Goal: Information Seeking & Learning: Learn about a topic

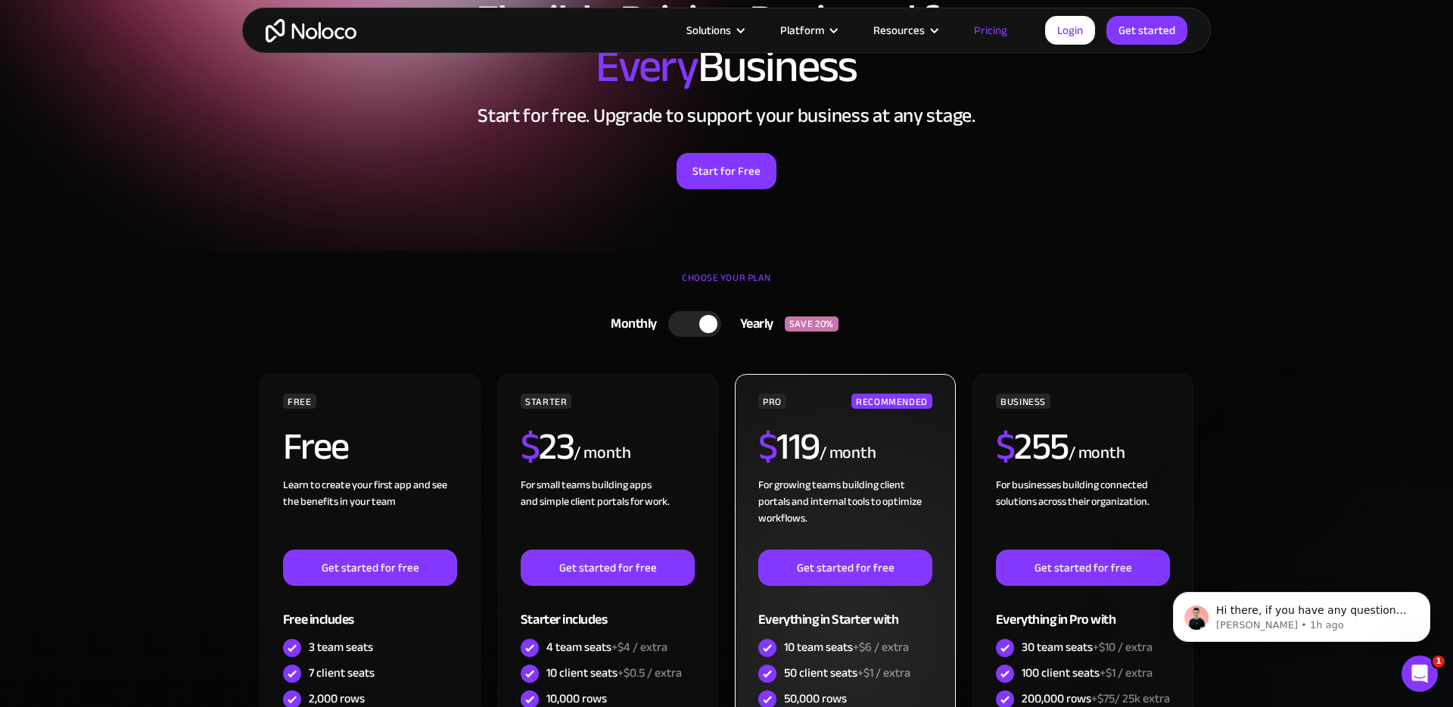
scroll to position [39, 0]
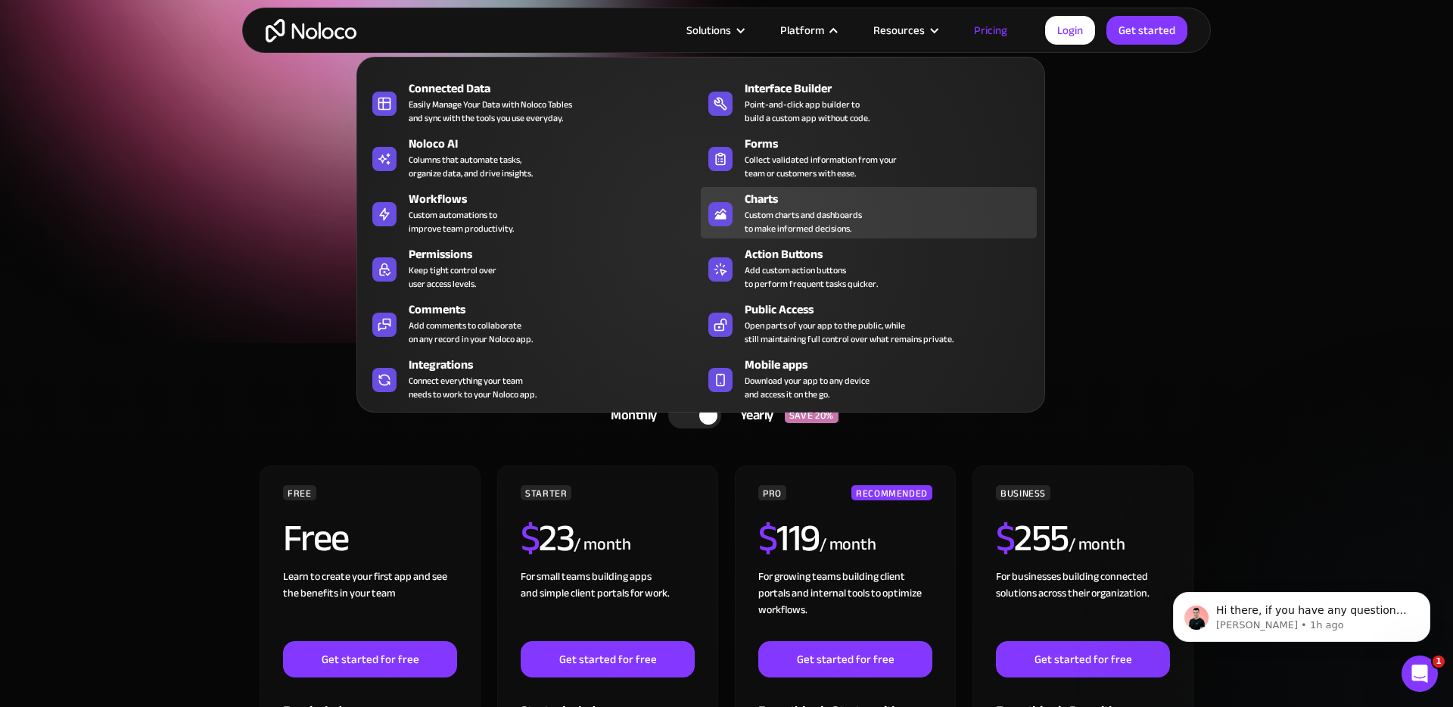
click at [762, 204] on div "Charts" at bounding box center [894, 199] width 299 height 18
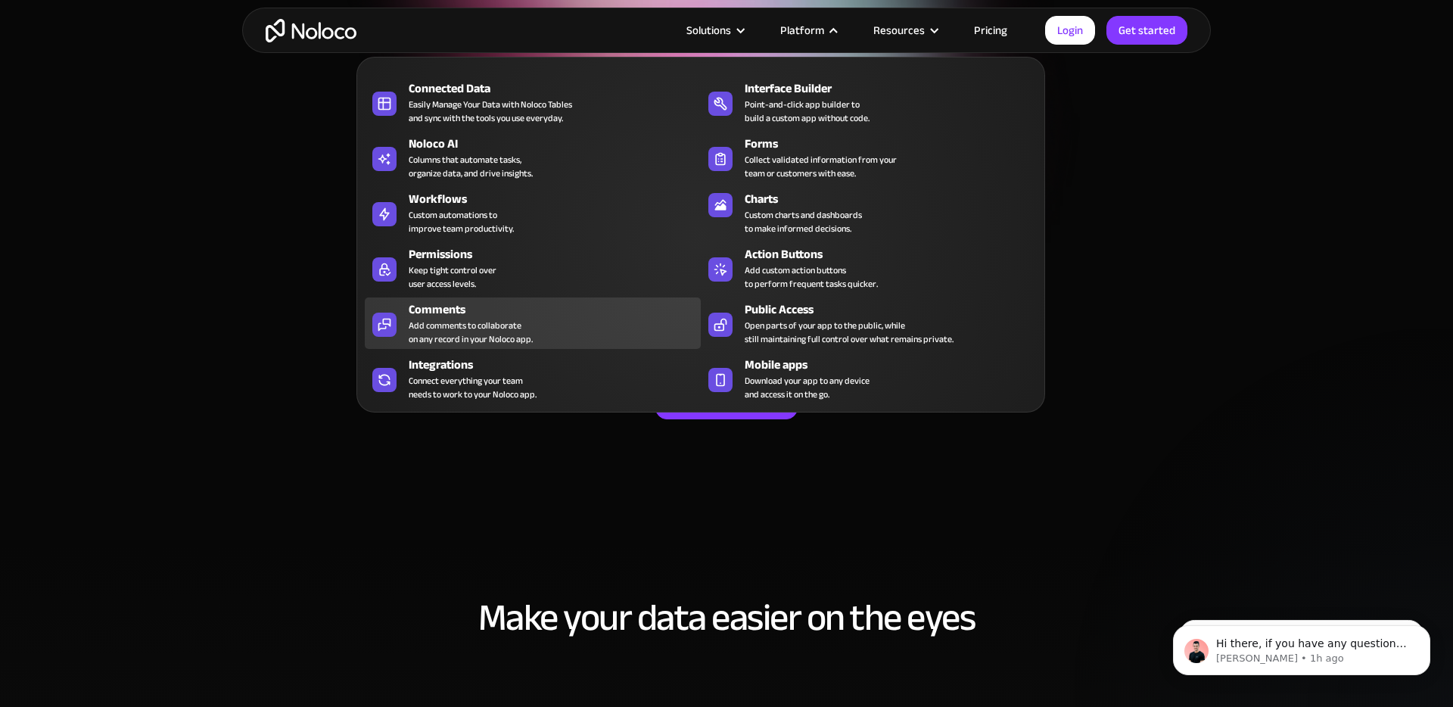
scroll to position [19, 0]
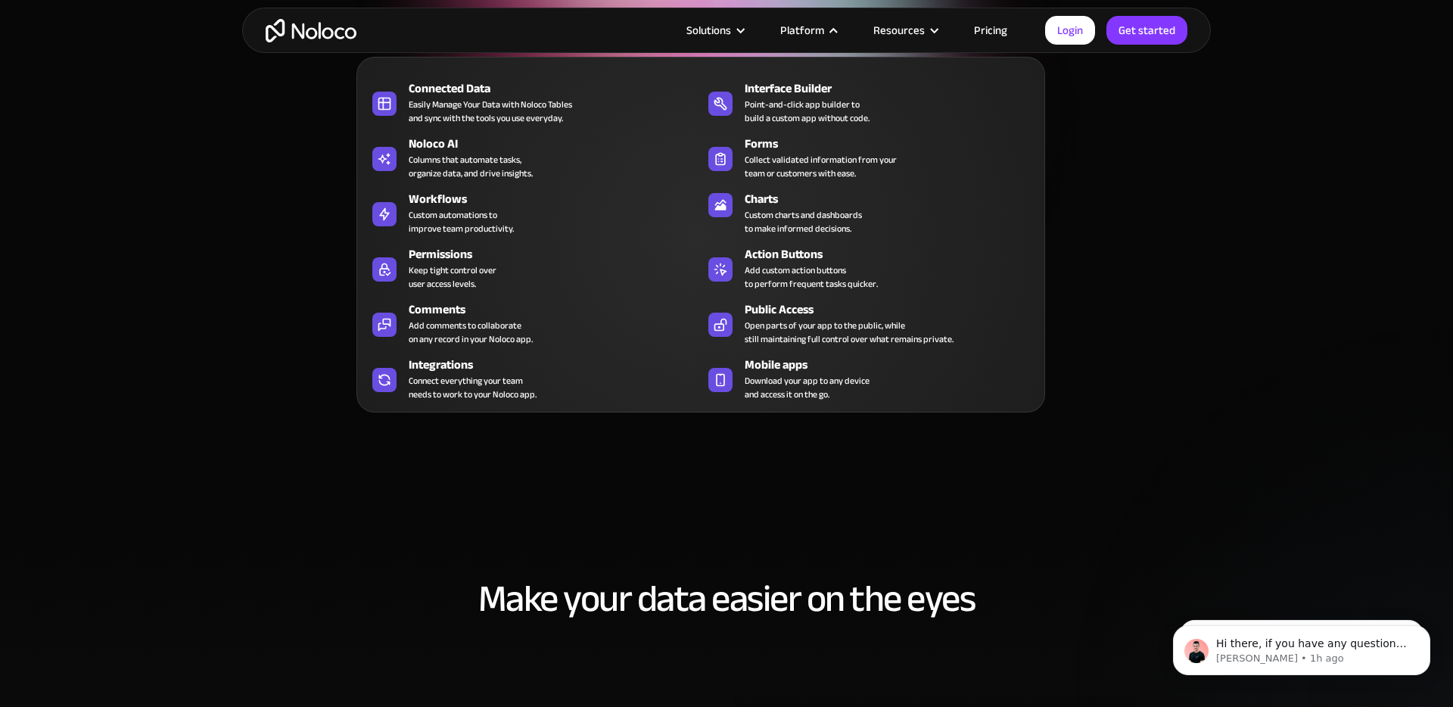
click at [995, 39] on nav "Connected Data Easily Manage Your Data with Noloco Tables and sync with the too…" at bounding box center [700, 224] width 689 height 377
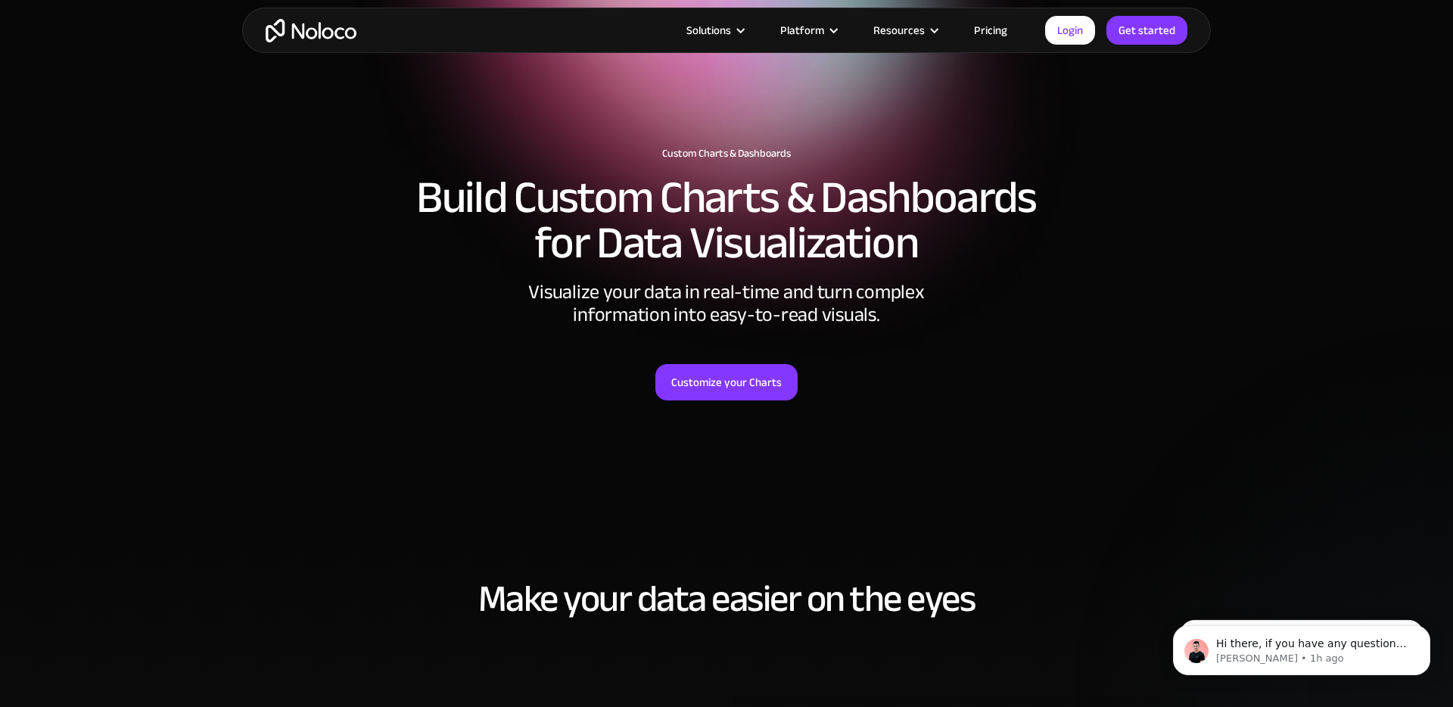
click at [995, 30] on link "Pricing" at bounding box center [990, 30] width 71 height 20
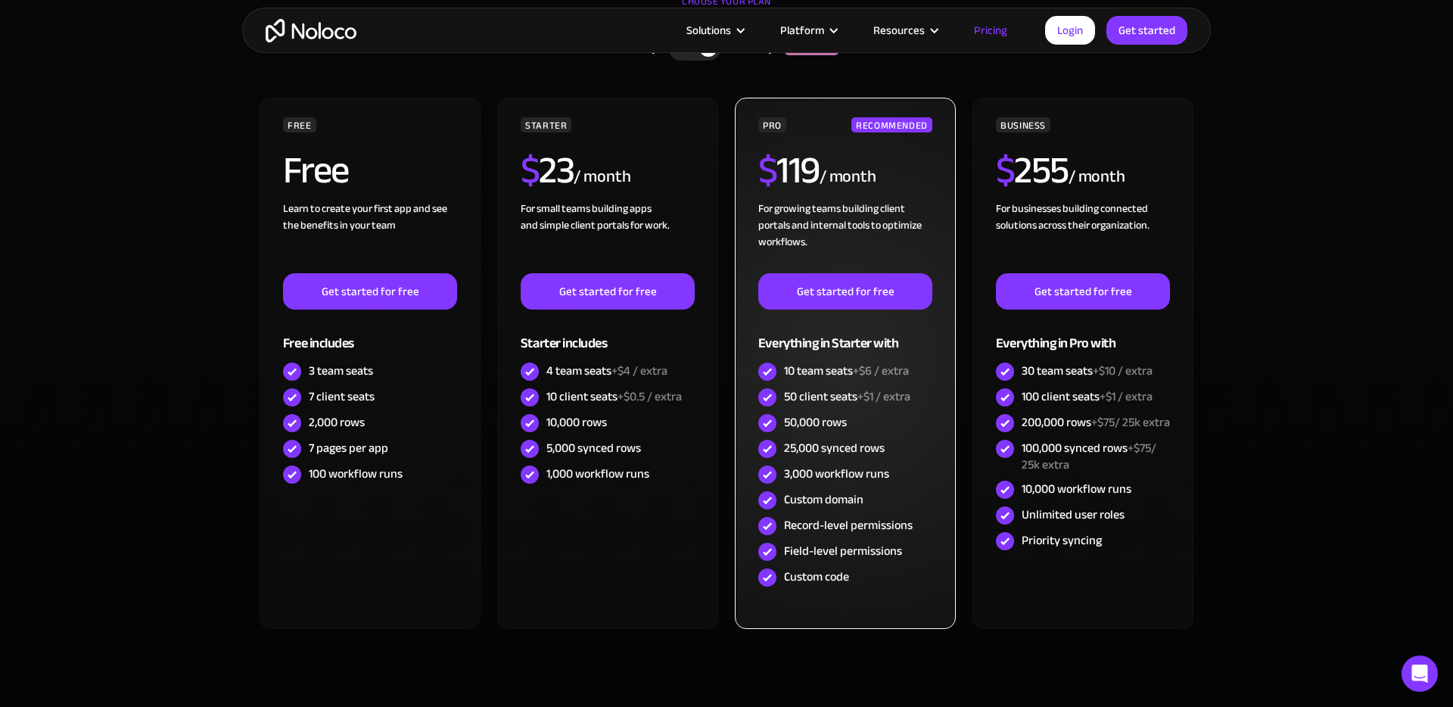
scroll to position [413, 0]
